Goal: Task Accomplishment & Management: Use online tool/utility

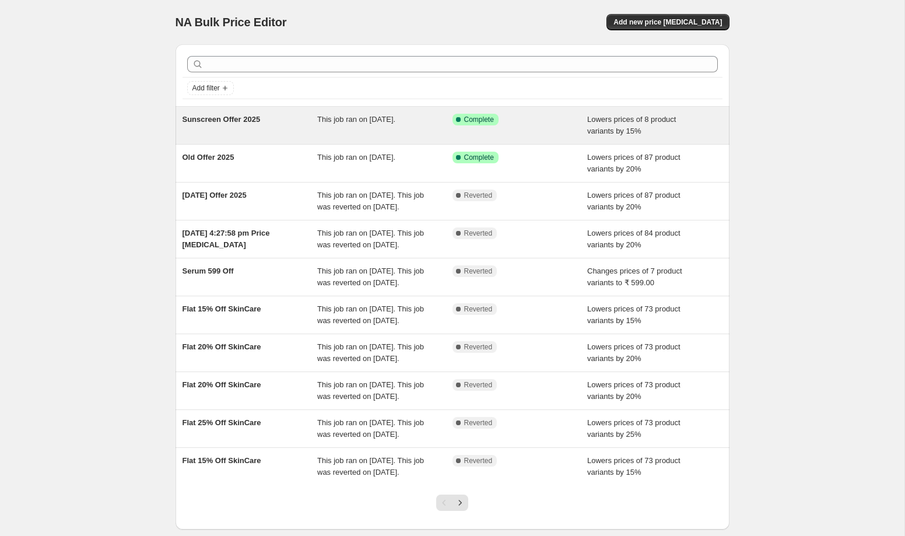
click at [295, 127] on div "Sunscreen Offer 2025" at bounding box center [250, 125] width 135 height 23
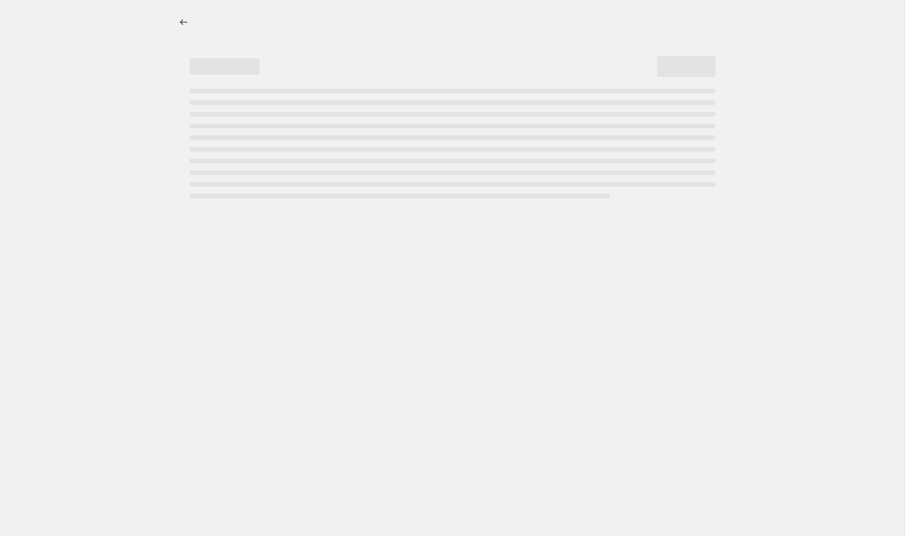
select select "percentage"
select select "collection"
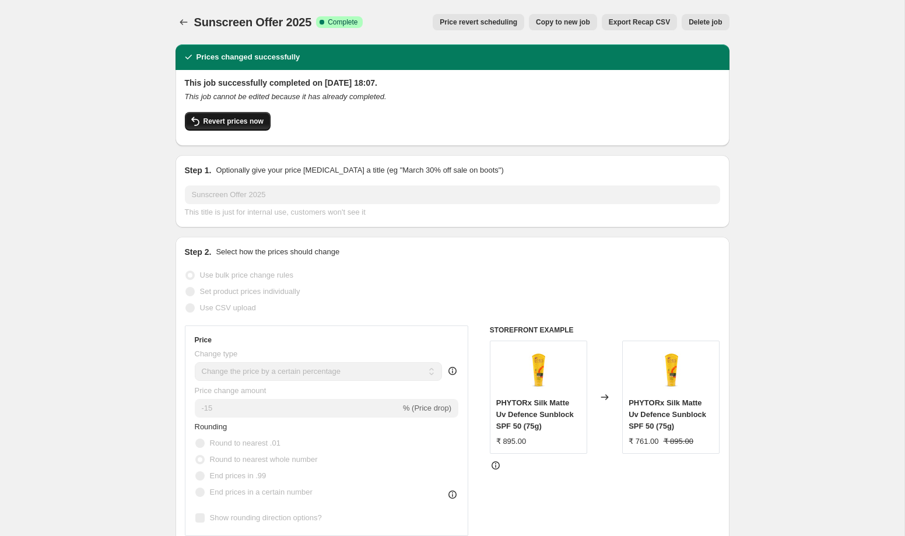
click at [229, 121] on span "Revert prices now" at bounding box center [234, 121] width 60 height 9
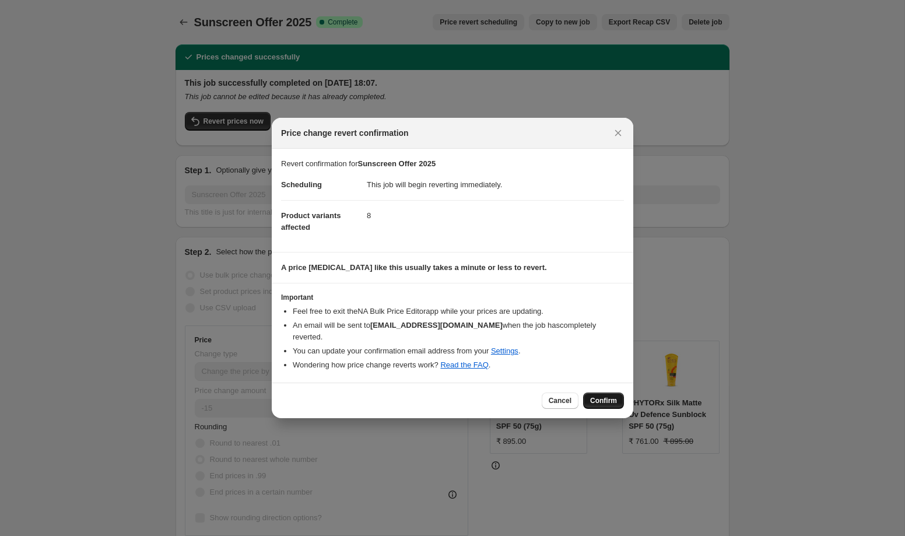
click at [600, 397] on span "Confirm" at bounding box center [603, 400] width 27 height 9
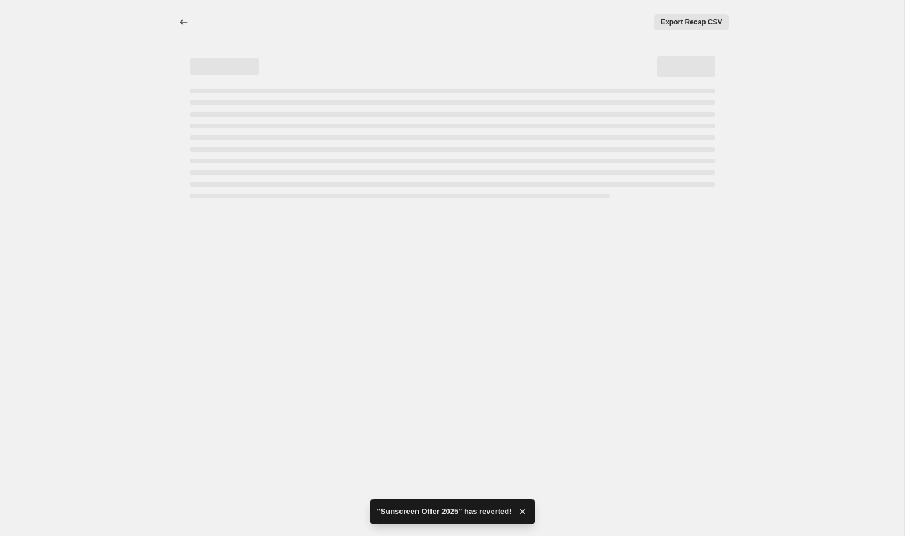
select select "percentage"
select select "collection"
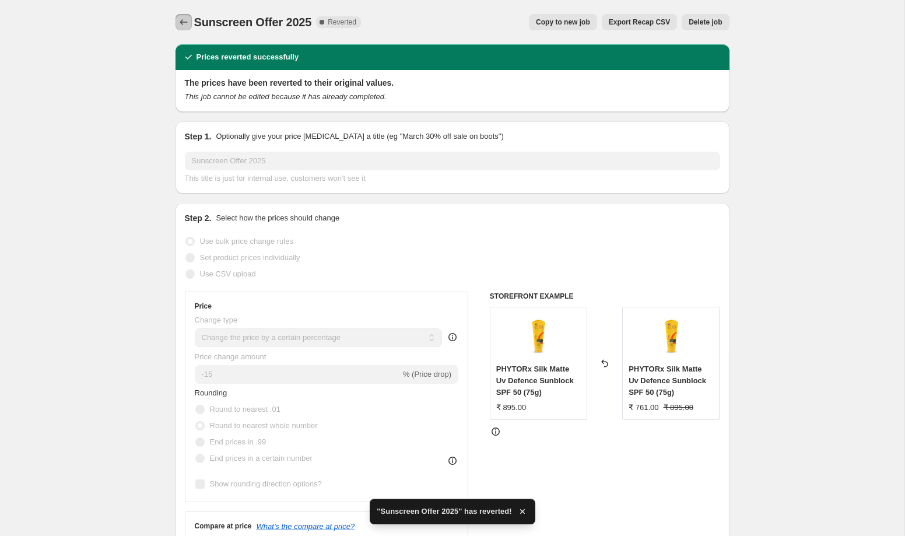
click at [189, 15] on button "Price change jobs" at bounding box center [184, 22] width 16 height 16
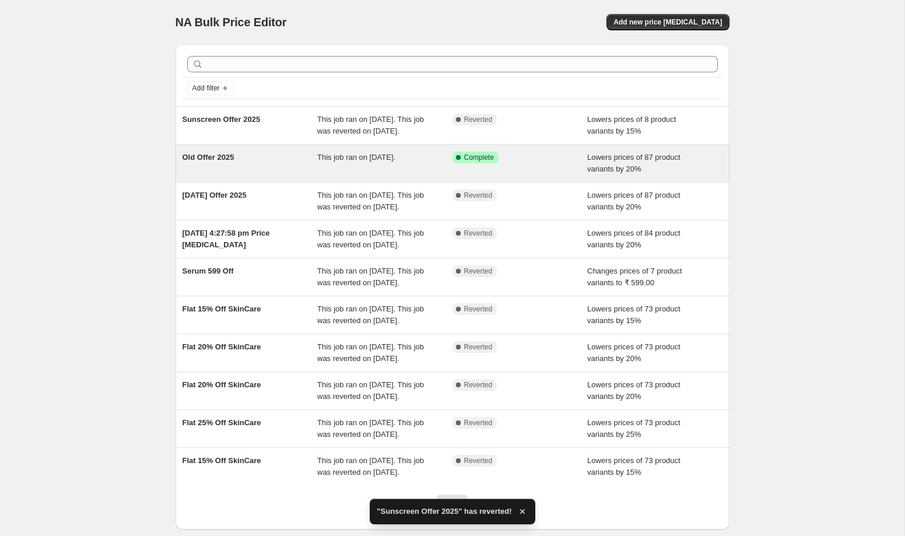
click at [273, 182] on div "Old Offer 2025 This job ran on 9 May 2025. Success Complete Complete Lowers pri…" at bounding box center [453, 163] width 554 height 37
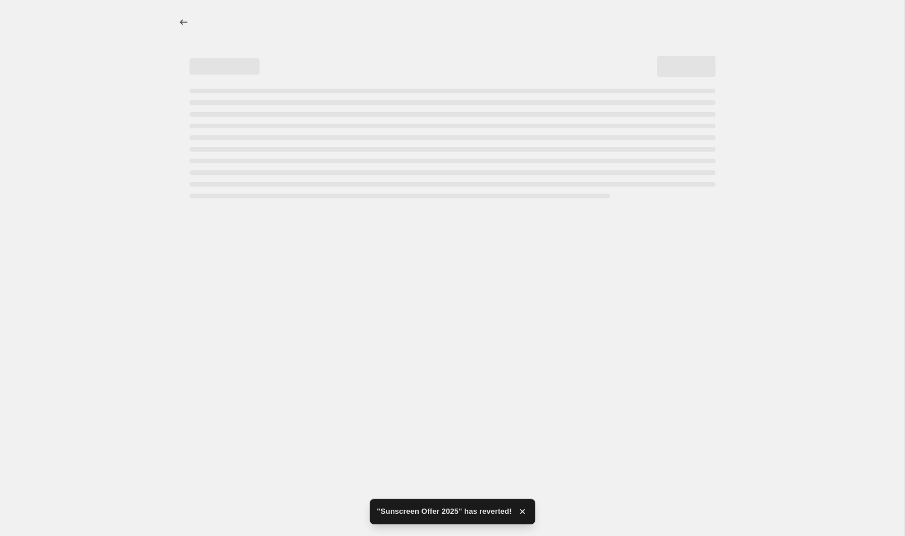
select select "percentage"
select select "collection"
select select "not_equal"
select select "collection"
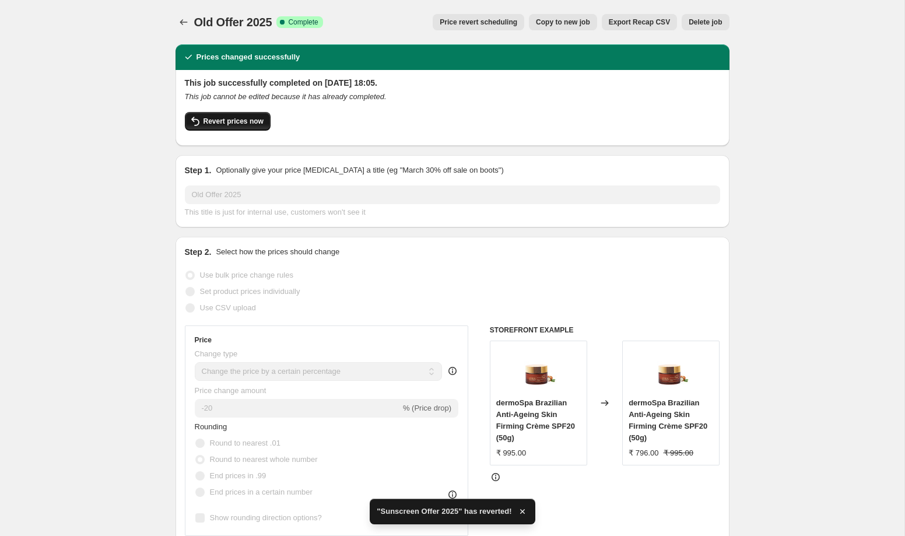
click at [225, 121] on span "Revert prices now" at bounding box center [234, 121] width 60 height 9
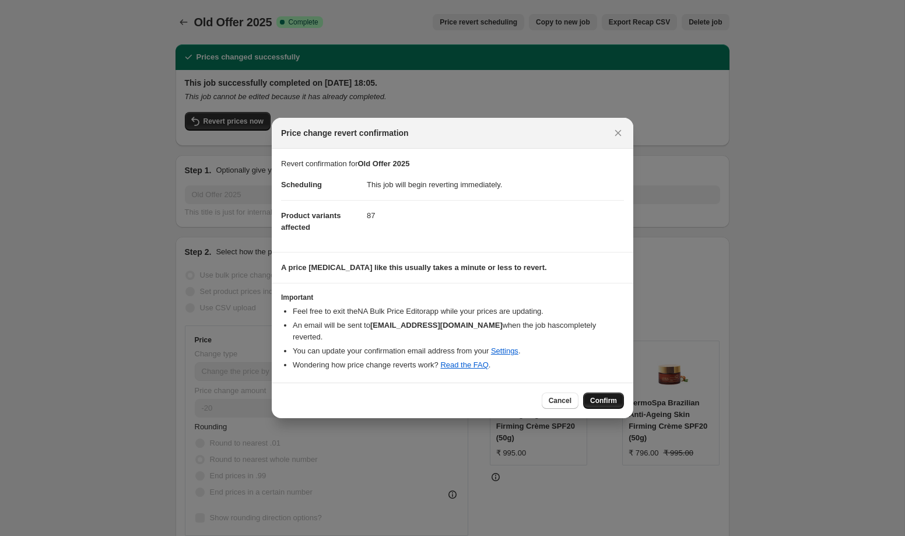
click at [613, 396] on span "Confirm" at bounding box center [603, 400] width 27 height 9
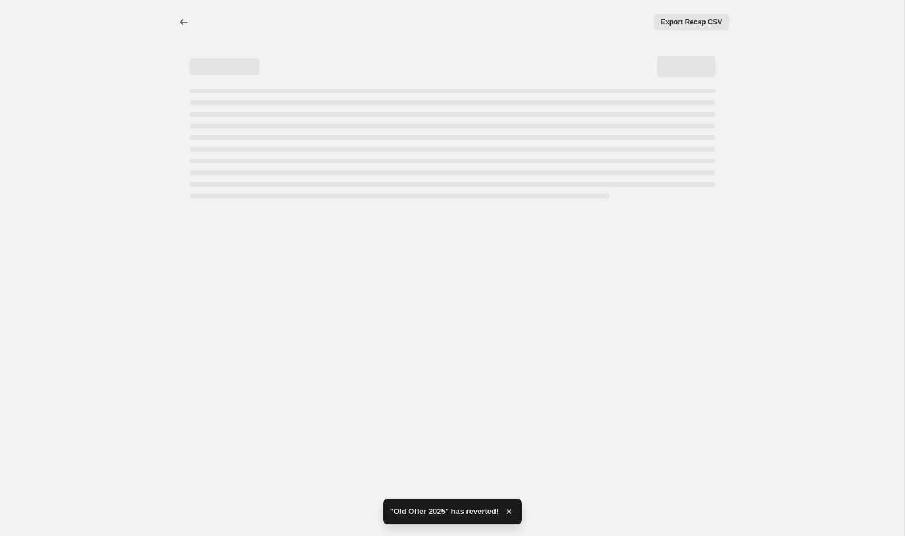
select select "percentage"
select select "collection"
select select "not_equal"
select select "collection"
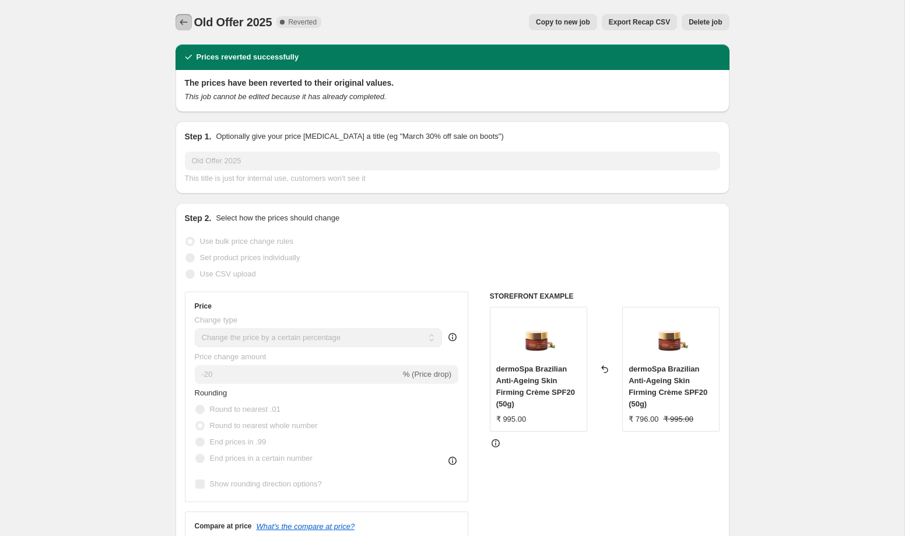
click at [178, 16] on button "Price change jobs" at bounding box center [184, 22] width 16 height 16
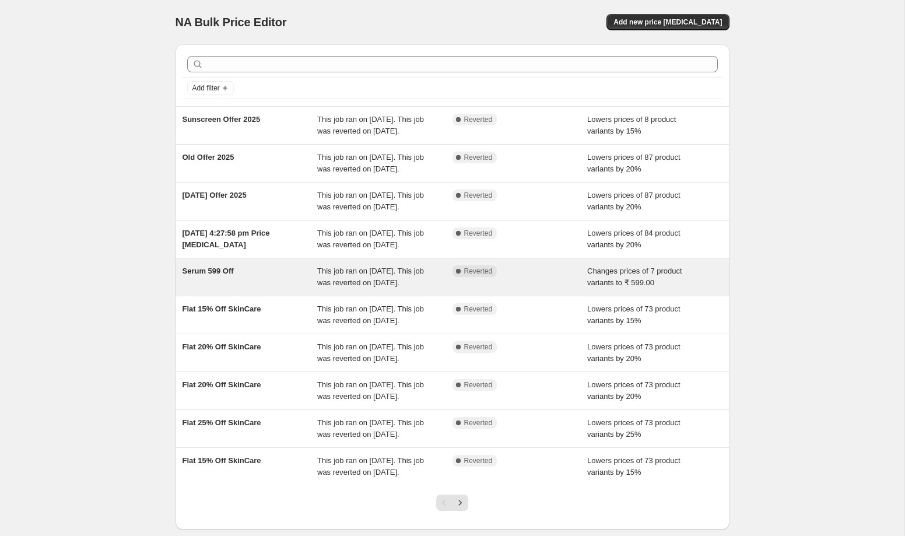
scroll to position [181, 0]
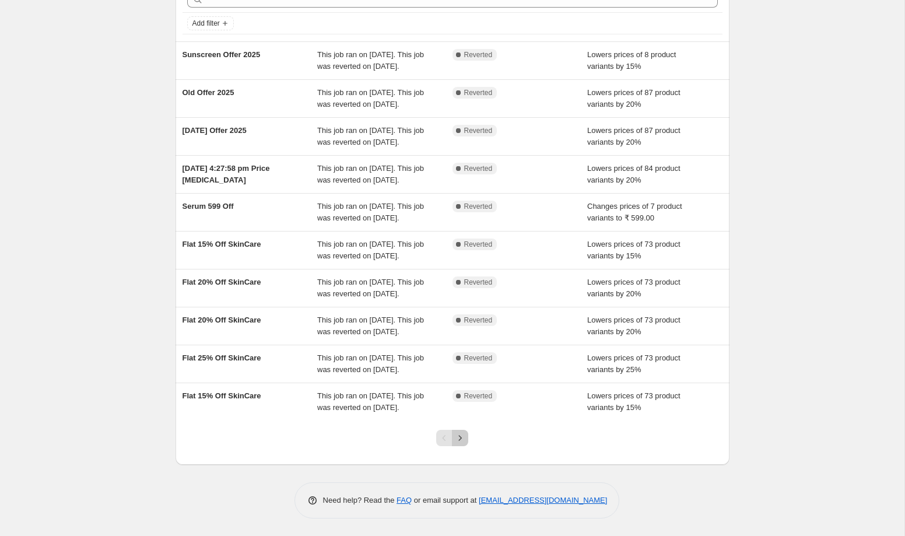
click at [462, 436] on icon "Next" at bounding box center [460, 438] width 12 height 12
click at [464, 439] on icon "Next" at bounding box center [460, 438] width 12 height 12
click at [464, 432] on button "Next" at bounding box center [460, 438] width 16 height 16
click at [460, 442] on icon "Next" at bounding box center [460, 438] width 12 height 12
click at [462, 430] on button "Next" at bounding box center [460, 438] width 16 height 16
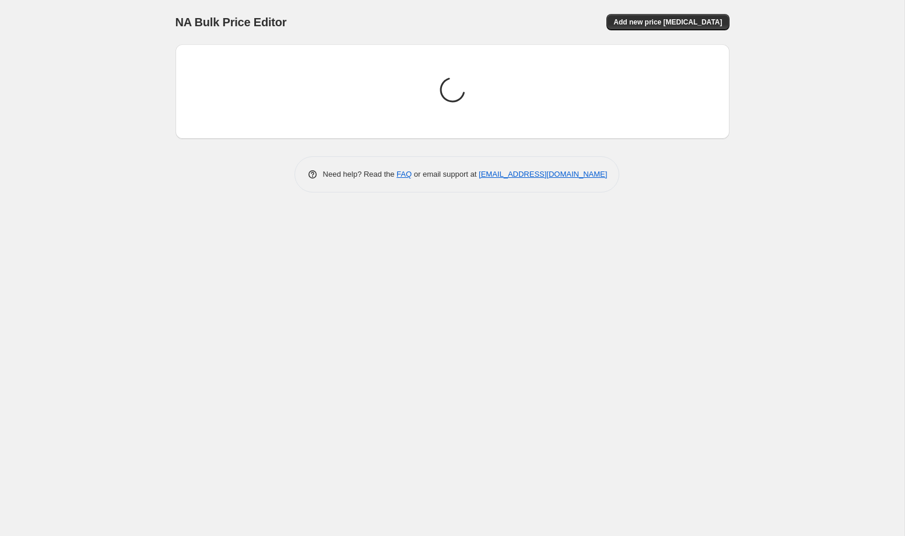
scroll to position [0, 0]
